Goal: Information Seeking & Learning: Learn about a topic

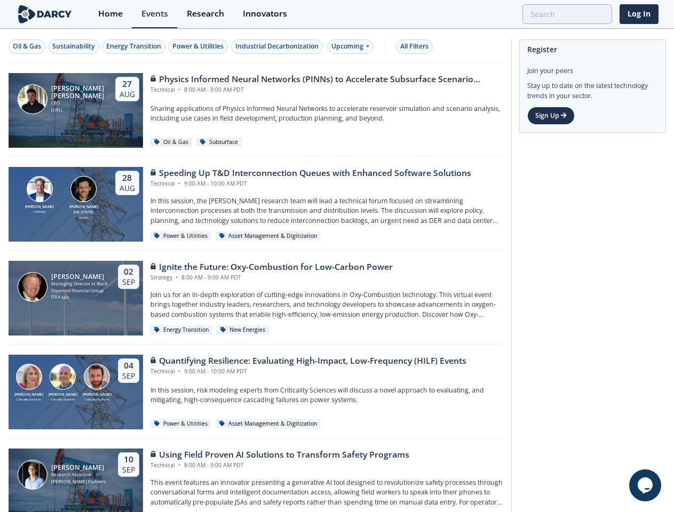
click at [337, 256] on div "[PERSON_NAME] Managing Director at Black Diamond Financial Group ITEA spa [DATE…" at bounding box center [256, 298] width 495 height 94
click at [27, 46] on div "Oil & Gas" at bounding box center [27, 47] width 28 height 10
click at [74, 46] on div "Sustainability" at bounding box center [73, 47] width 43 height 10
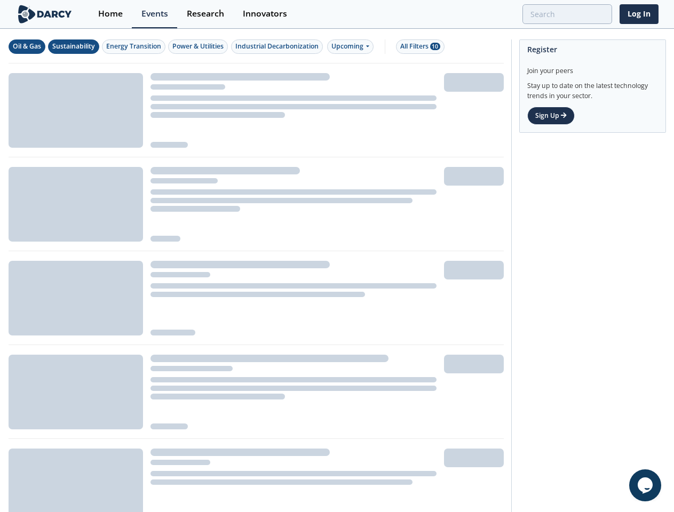
click at [135, 46] on div "Energy Transition" at bounding box center [133, 47] width 55 height 10
click at [200, 46] on div "Power & Utilities" at bounding box center [197, 47] width 51 height 10
